Goal: Communication & Community: Answer question/provide support

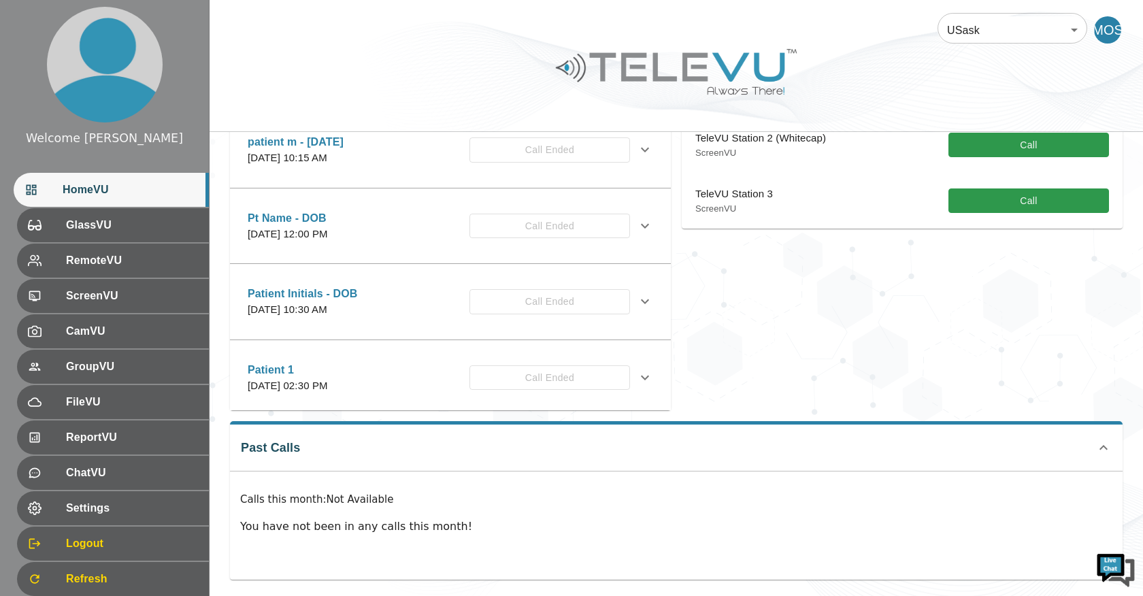
scroll to position [285, 0]
click at [561, 438] on icon at bounding box center [1104, 446] width 16 height 16
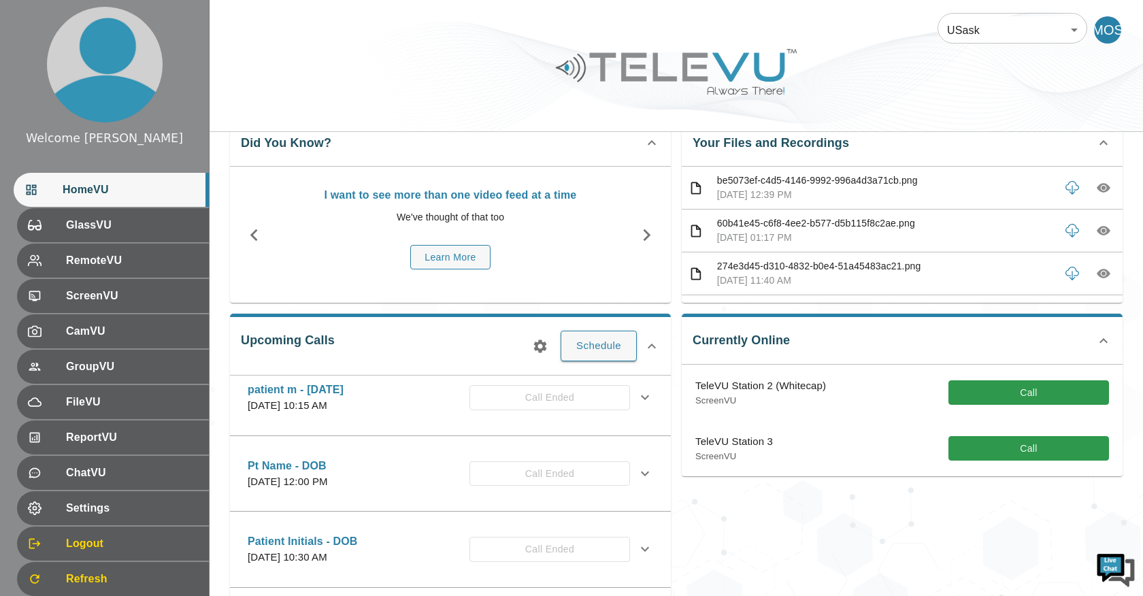
scroll to position [0, 0]
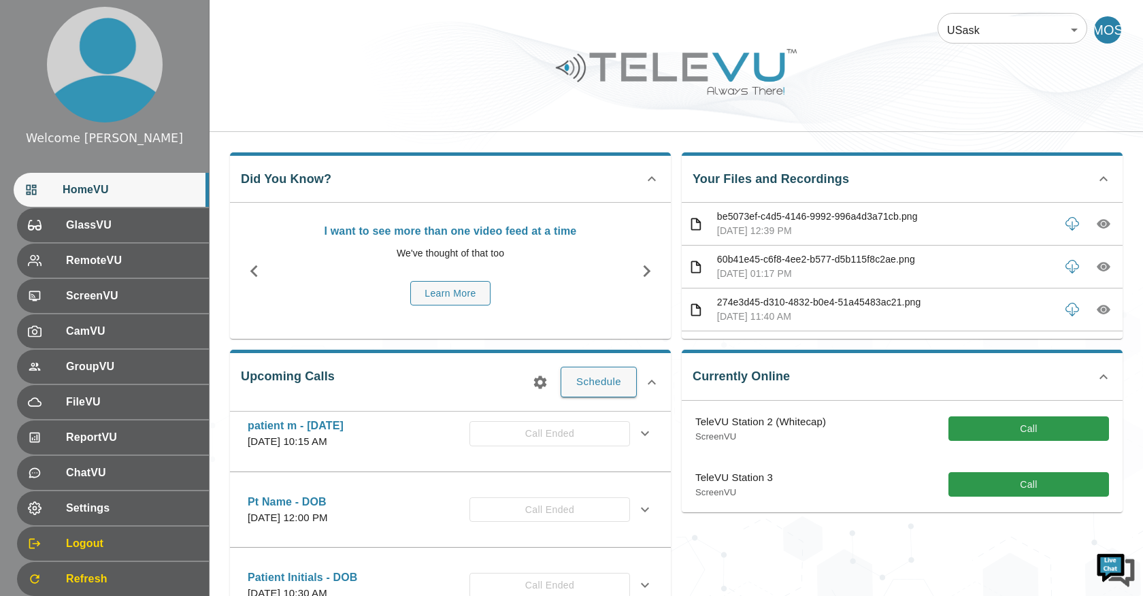
click at [561, 376] on icon at bounding box center [1104, 377] width 16 height 16
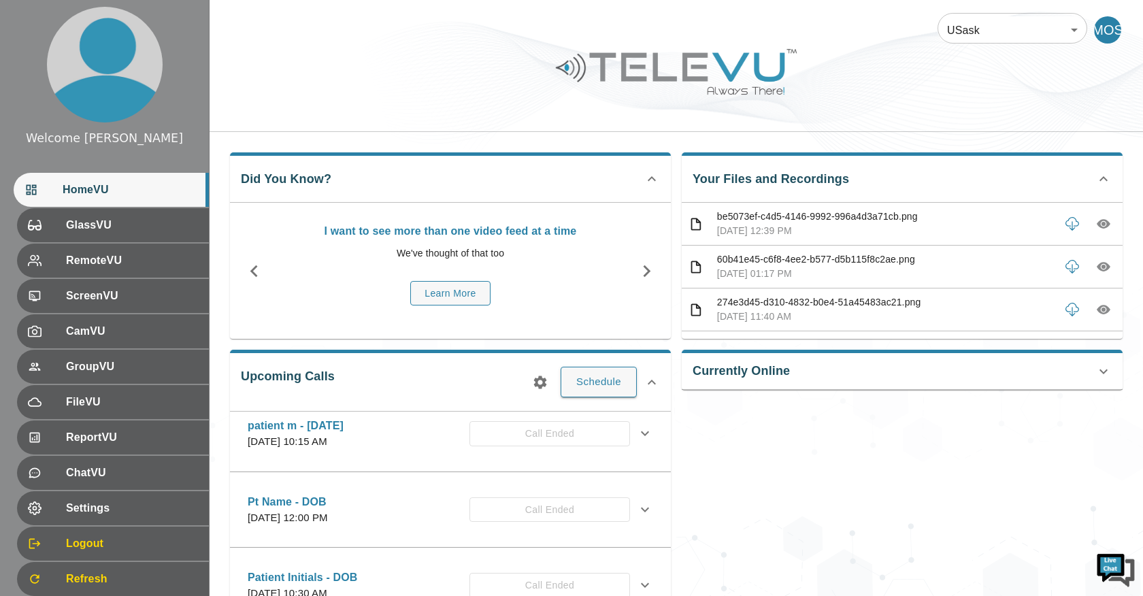
click at [561, 372] on div "Currently Online TeleVU Station 2 (Whitecap) ScreenVU Call TeleVU Station 3 Scr…" at bounding box center [902, 370] width 441 height 40
click at [561, 370] on icon at bounding box center [1104, 371] width 8 height 5
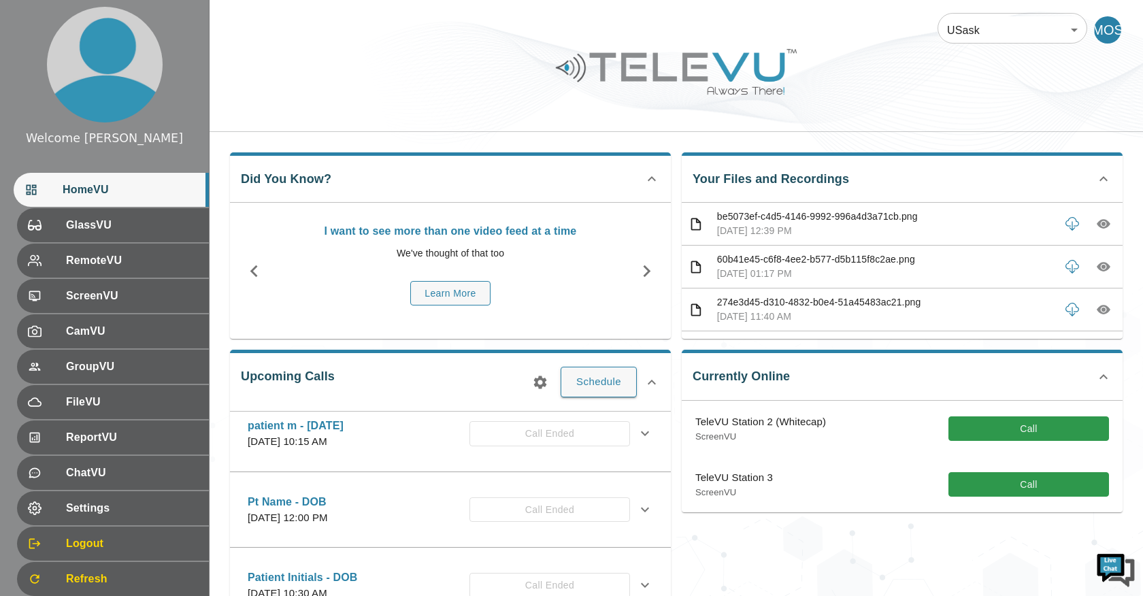
click at [561, 386] on icon at bounding box center [652, 382] width 16 height 16
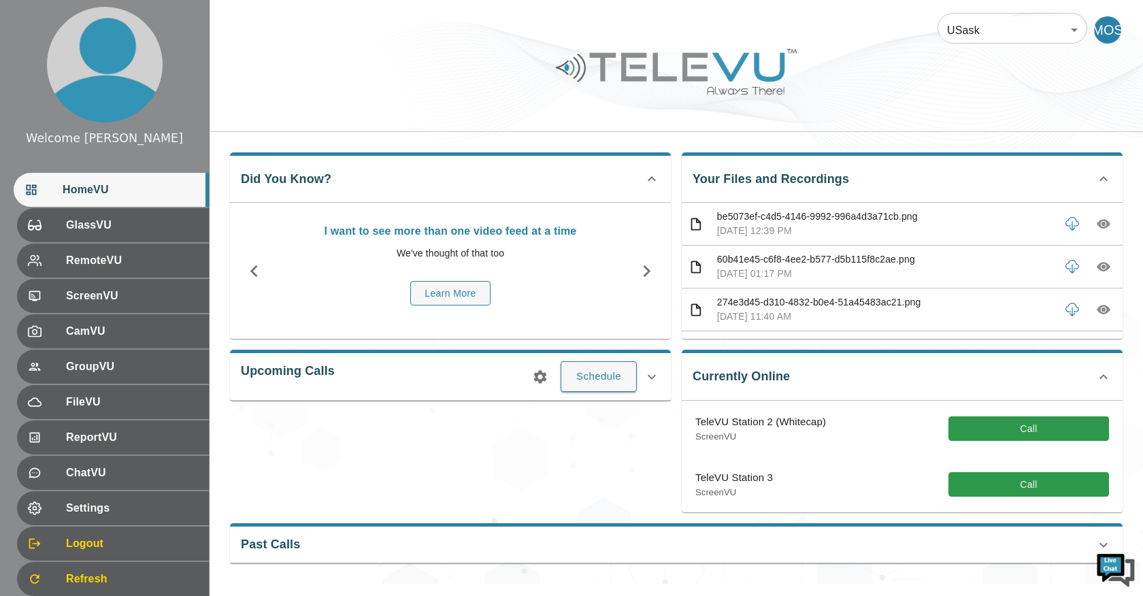
click at [561, 382] on icon at bounding box center [652, 377] width 16 height 16
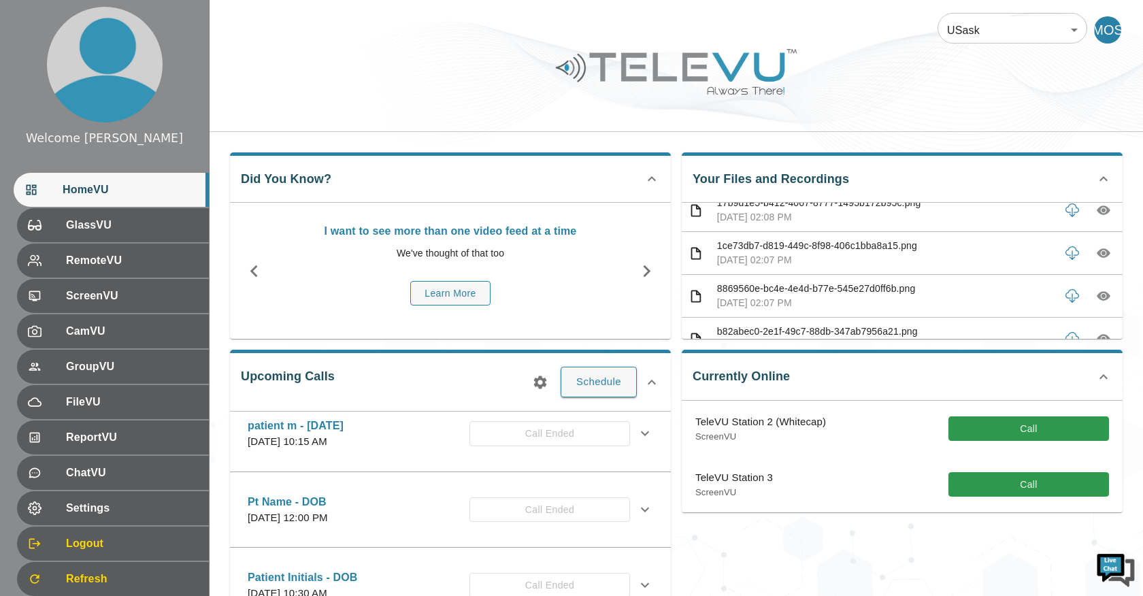
scroll to position [167, 0]
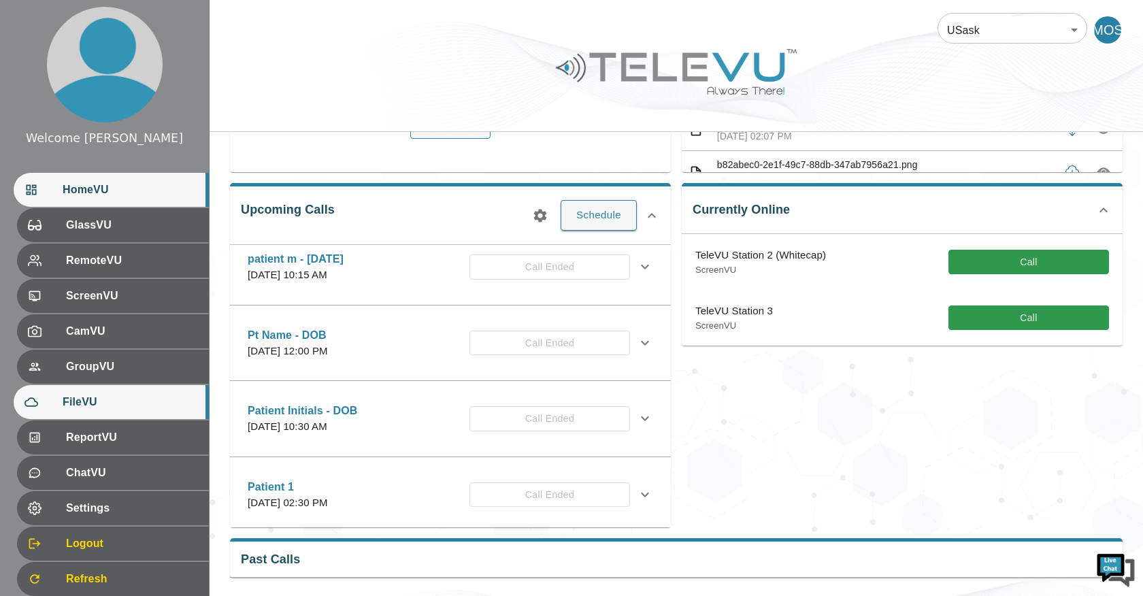
click at [129, 393] on div "FileVU" at bounding box center [111, 402] width 195 height 34
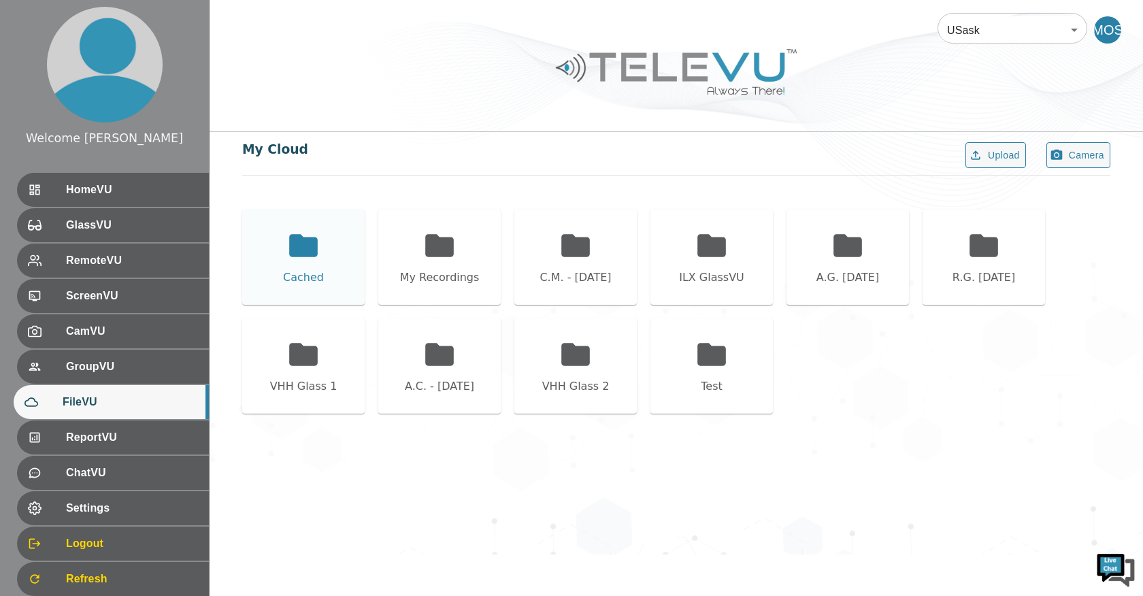
click at [284, 265] on div "Cached" at bounding box center [303, 257] width 122 height 95
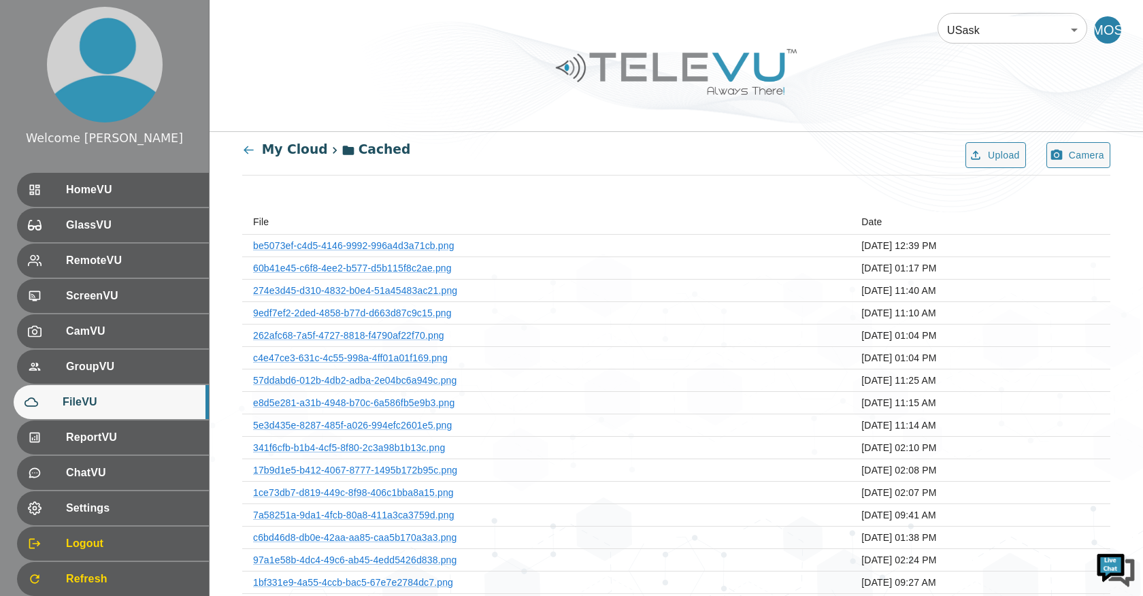
click at [248, 157] on icon at bounding box center [248, 150] width 13 height 13
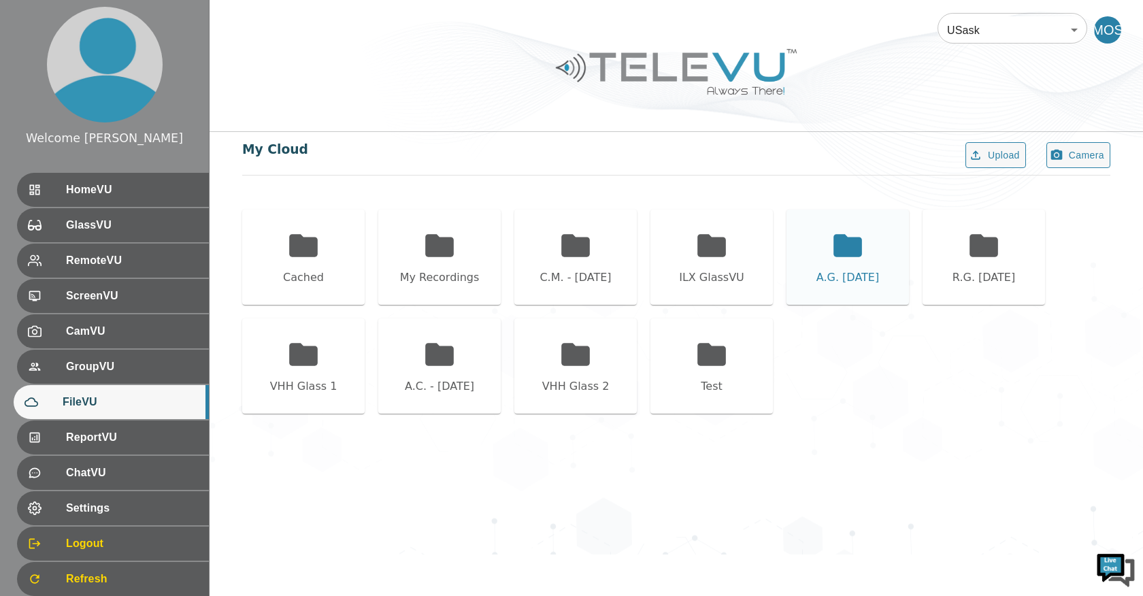
click at [561, 262] on div "A.G. [DATE]" at bounding box center [848, 257] width 122 height 95
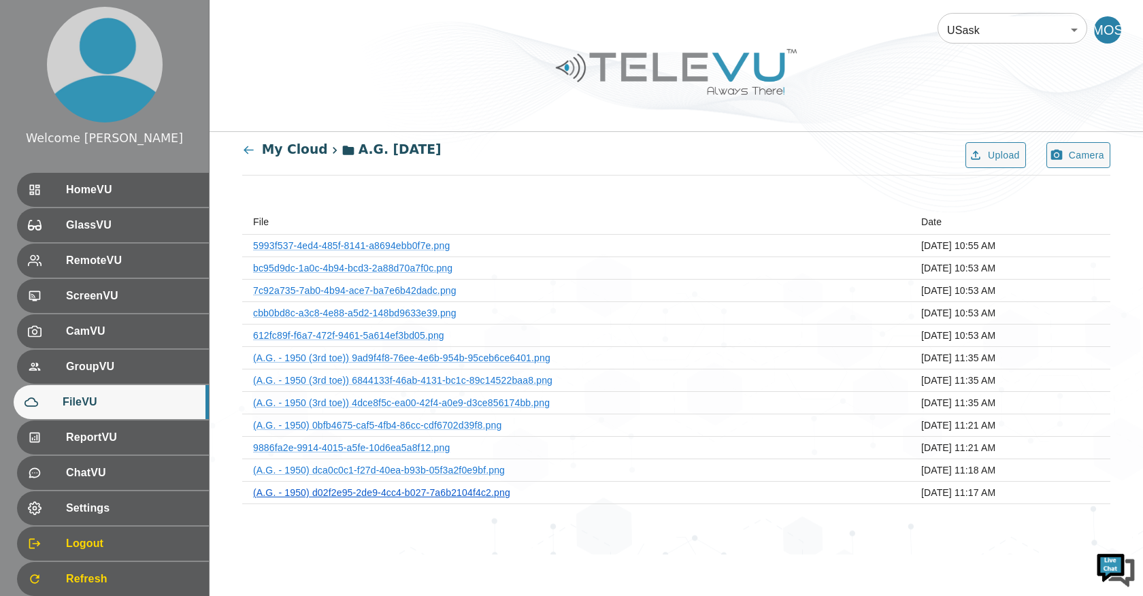
click at [336, 487] on link "(A.G. - 1950) d02f2e95-2de9-4cc4-b027-7a6b2104f4c2.png" at bounding box center [381, 492] width 257 height 11
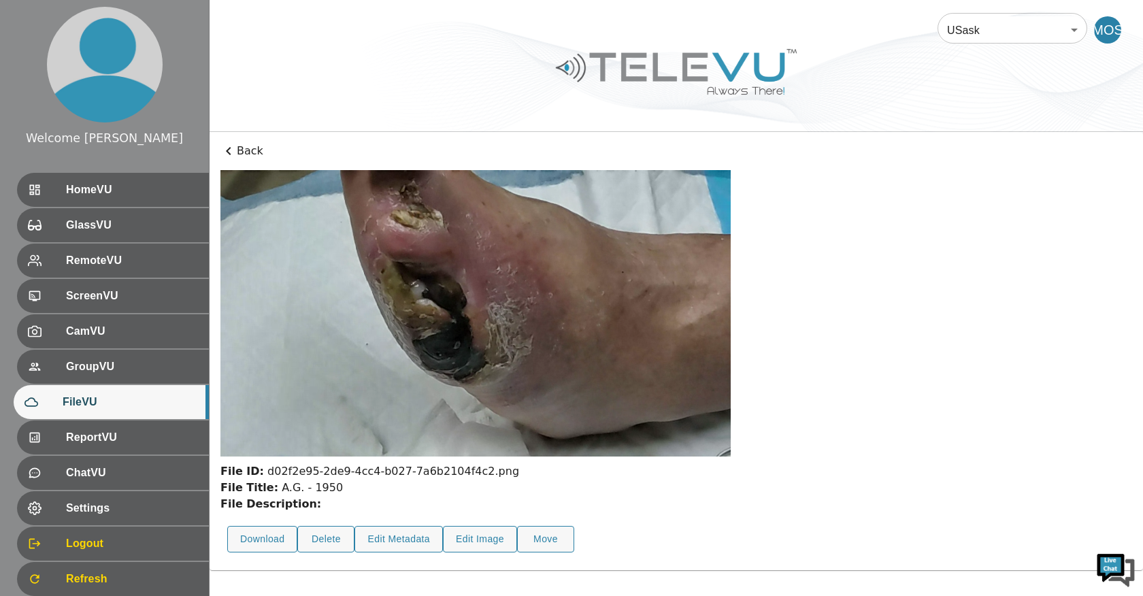
click at [238, 150] on p "Back" at bounding box center [676, 151] width 912 height 16
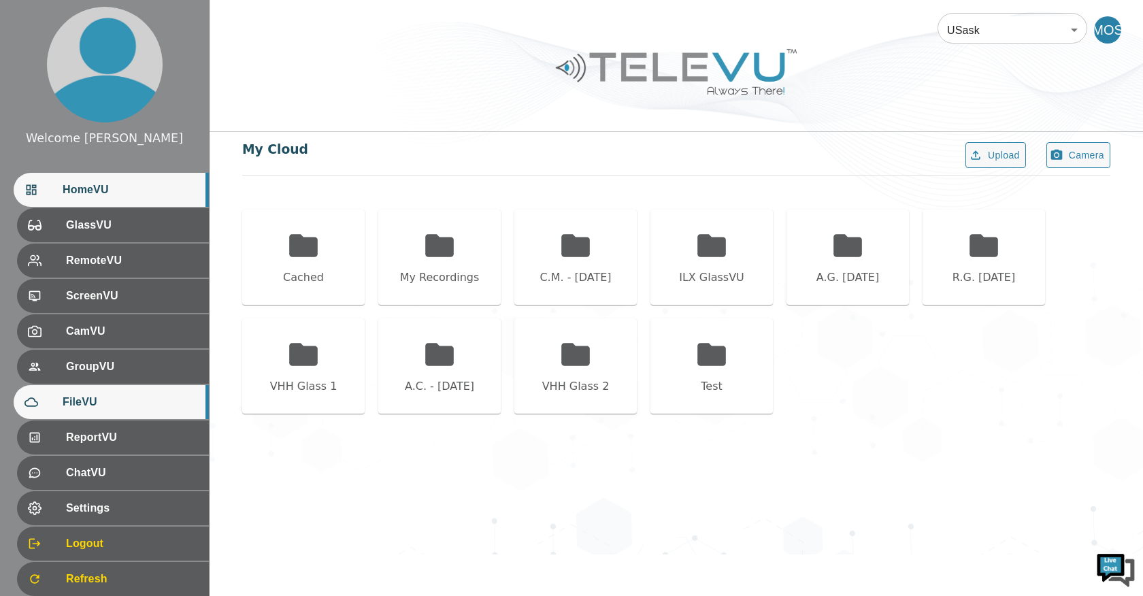
click at [136, 195] on span "HomeVU" at bounding box center [130, 190] width 135 height 16
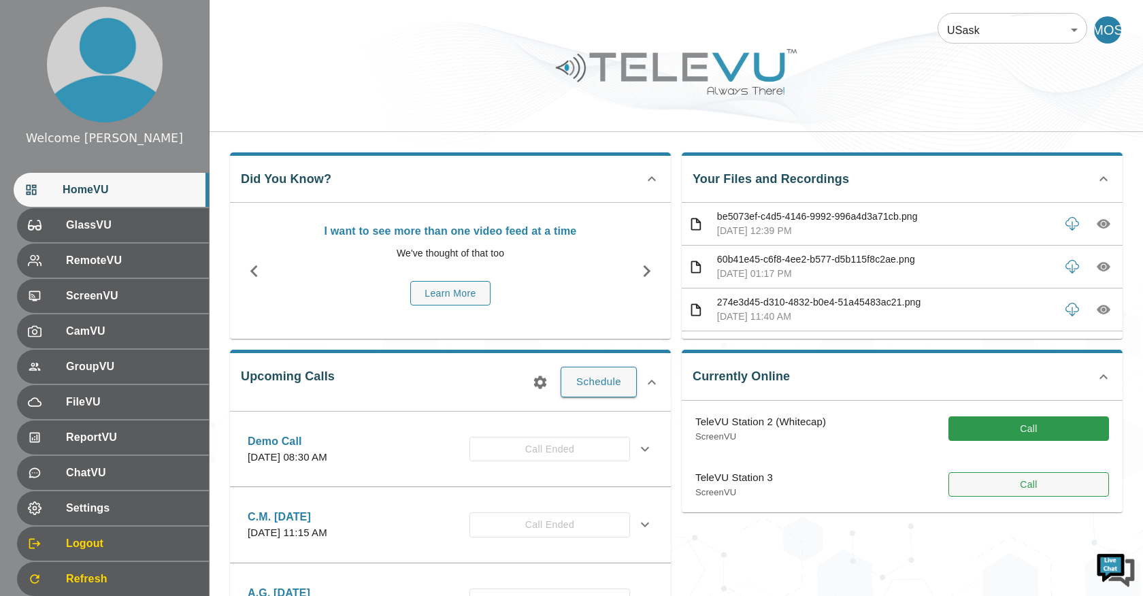
click at [561, 484] on button "Call" at bounding box center [1029, 484] width 161 height 25
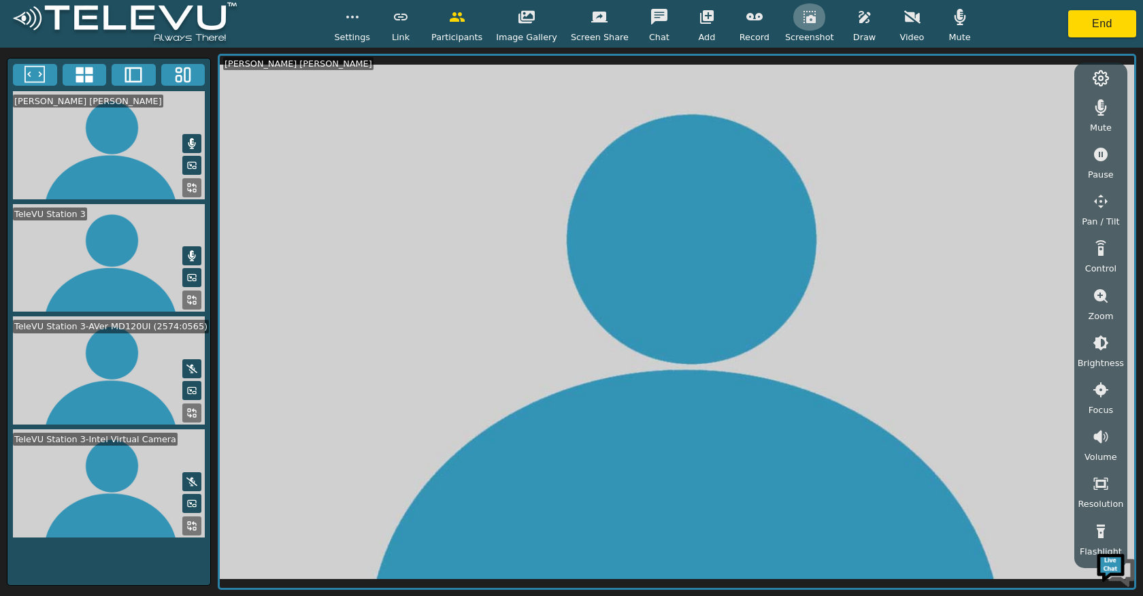
click at [561, 13] on icon "button" at bounding box center [810, 17] width 16 height 16
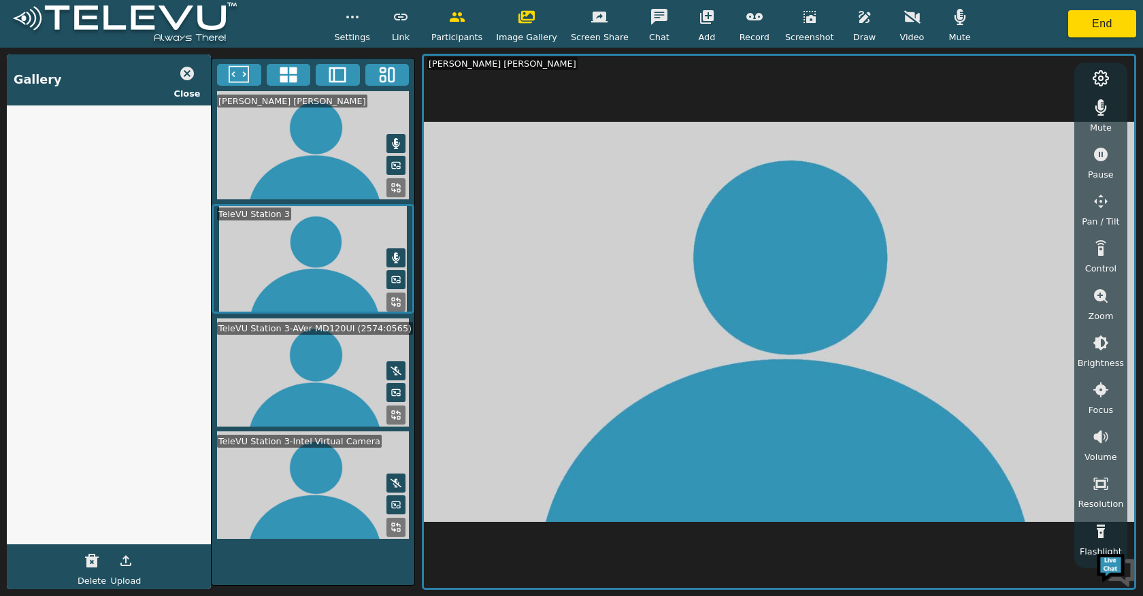
click at [399, 416] on rect at bounding box center [398, 417] width 3 height 3
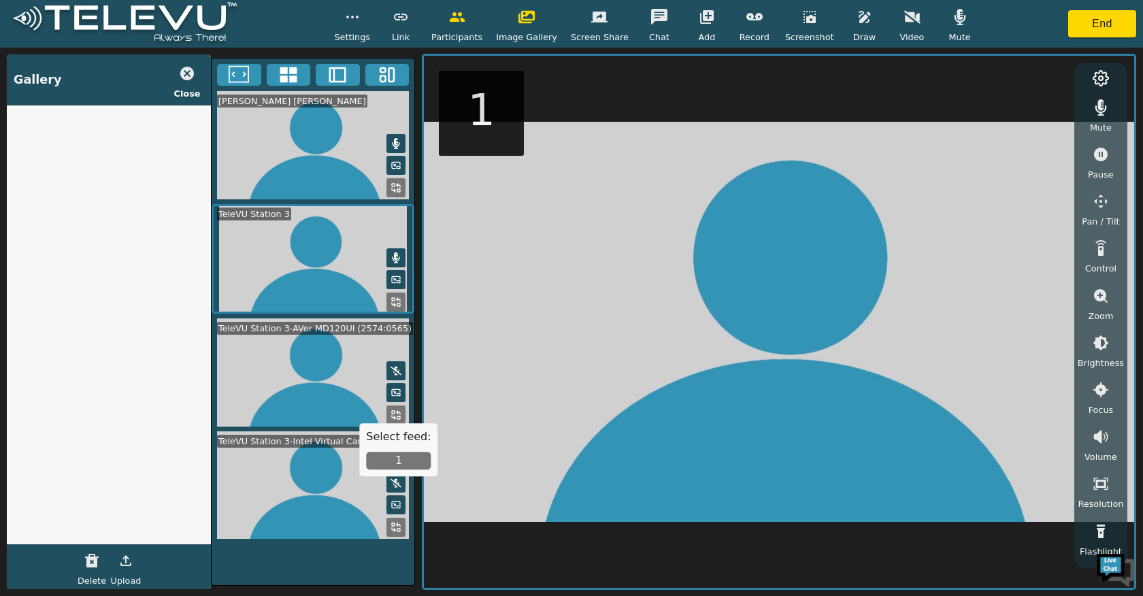
click at [400, 451] on div "Select feed: 1" at bounding box center [398, 449] width 78 height 53
click at [400, 457] on button "1" at bounding box center [398, 461] width 65 height 18
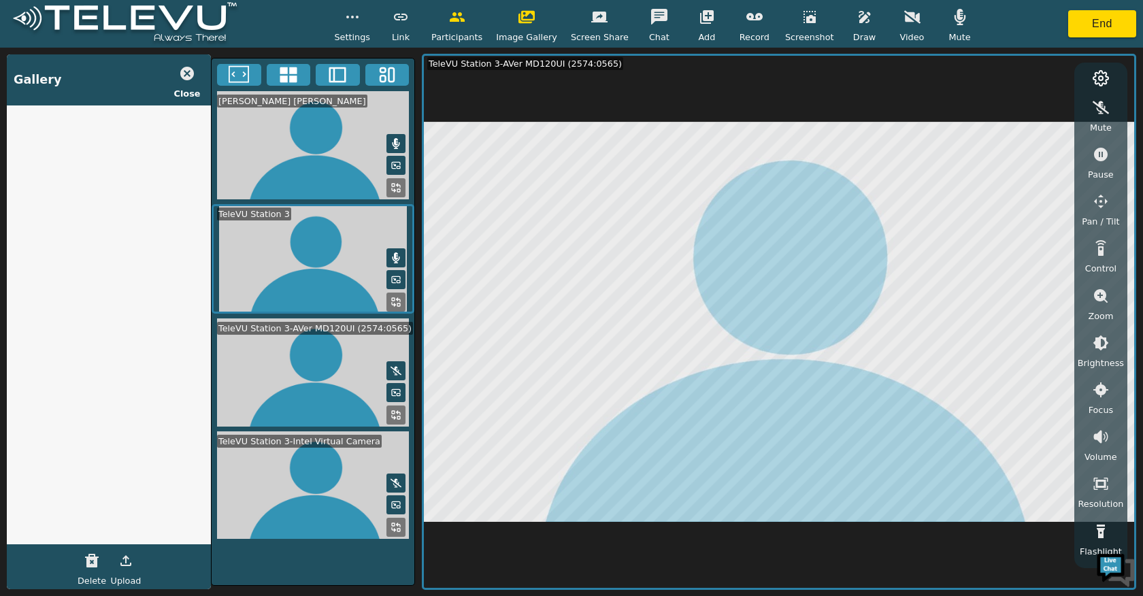
click at [561, 29] on div "Screenshot" at bounding box center [809, 23] width 49 height 40
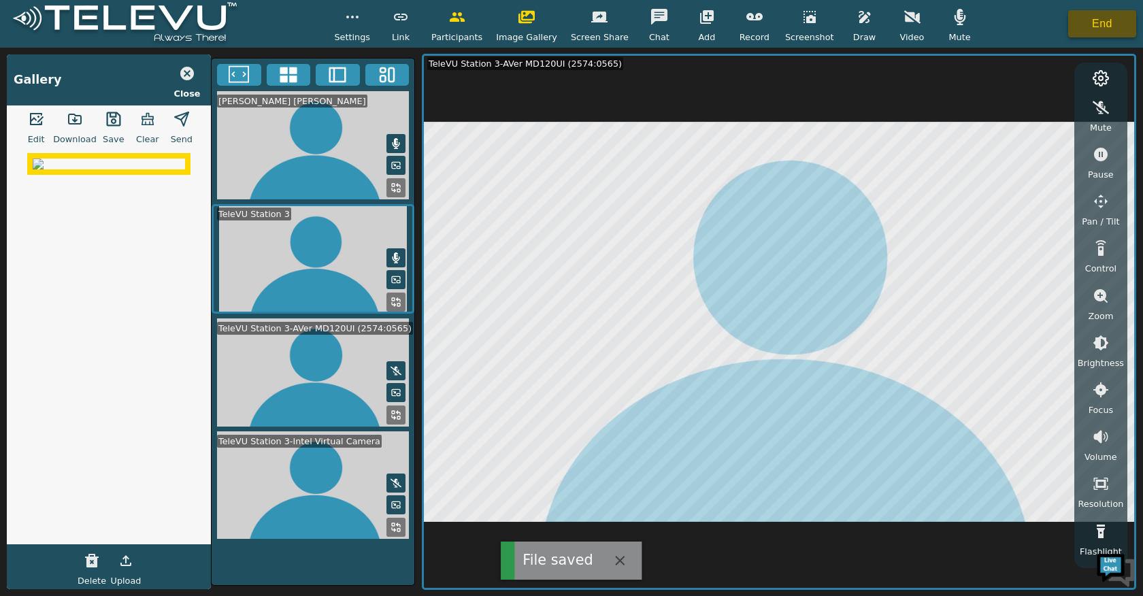
click at [561, 29] on button "End" at bounding box center [1102, 23] width 68 height 27
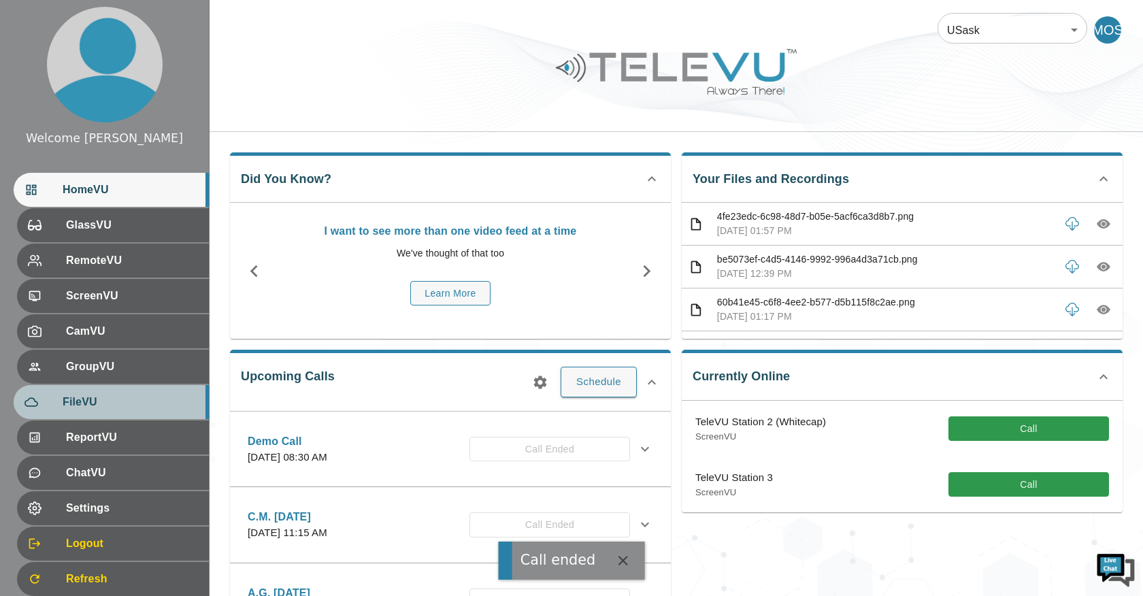
click at [90, 389] on div "FileVU" at bounding box center [111, 402] width 195 height 34
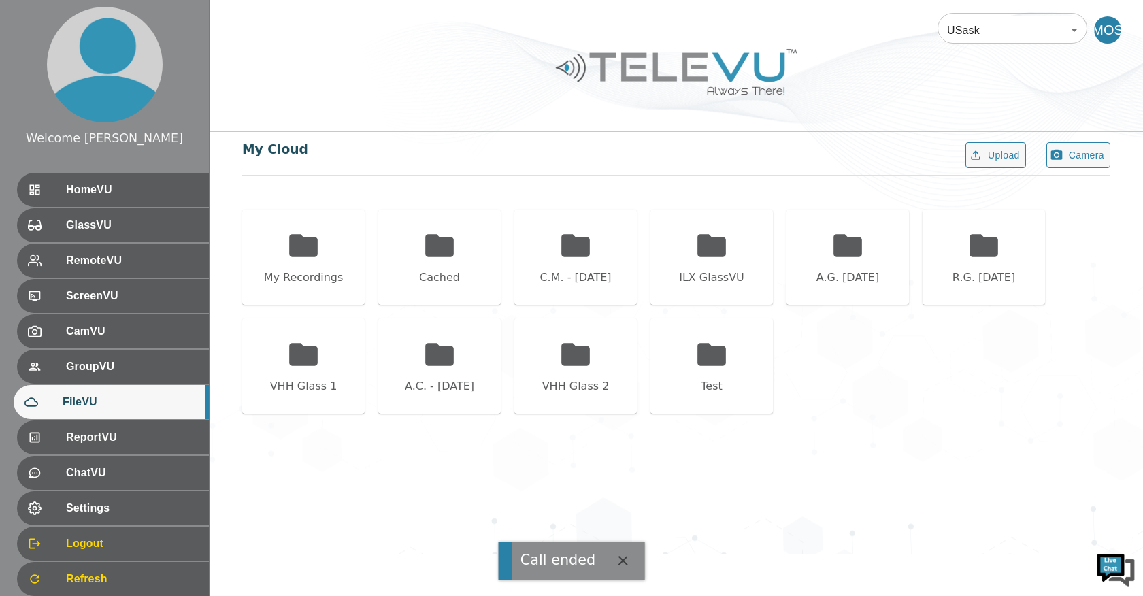
click at [242, 232] on div "My Cloud Upload Camera My Recordings Cached C.M. - [DATE] ILX GlassVU A.G. [DAT…" at bounding box center [677, 289] width 934 height 315
click at [268, 232] on div "My Recordings" at bounding box center [303, 257] width 122 height 95
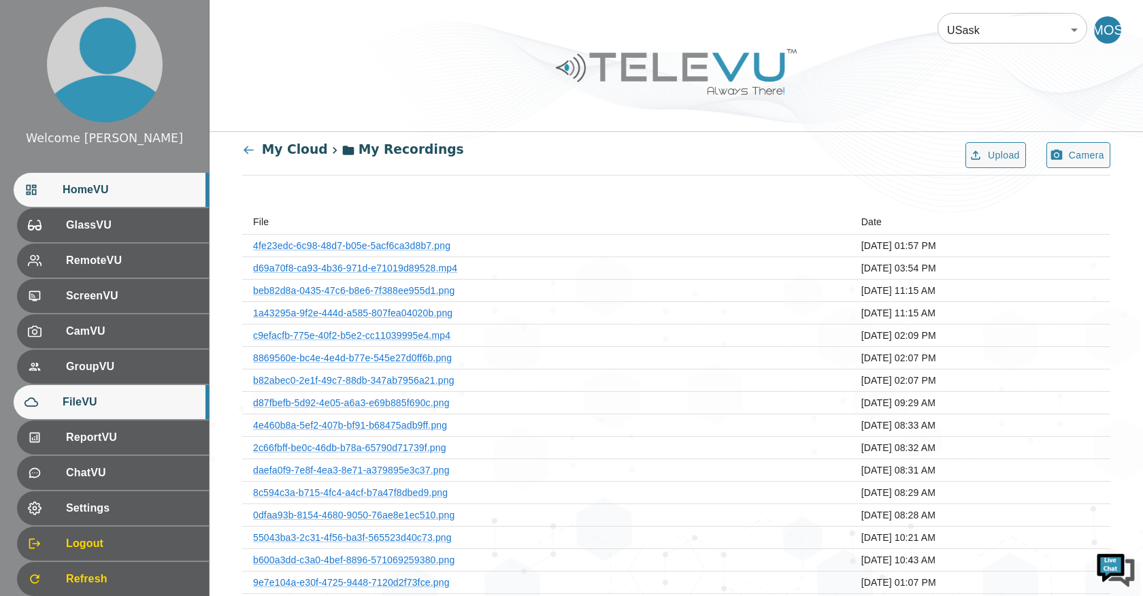
click at [162, 188] on span "HomeVU" at bounding box center [130, 190] width 135 height 16
